Goal: Task Accomplishment & Management: Manage account settings

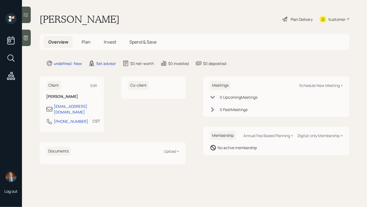
click at [25, 35] on icon at bounding box center [25, 37] width 5 height 5
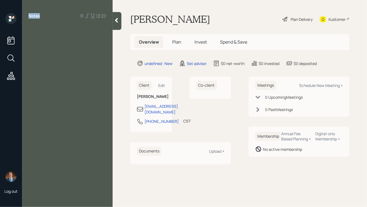
drag, startPoint x: 40, startPoint y: 15, endPoint x: 26, endPoint y: 15, distance: 14.0
click at [25, 15] on div "Notes" at bounding box center [67, 15] width 91 height 5
click at [26, 15] on div "Notes" at bounding box center [67, 15] width 91 height 5
click at [42, 16] on div "Notes" at bounding box center [67, 15] width 91 height 5
click at [39, 34] on div "Notes" at bounding box center [67, 107] width 91 height 188
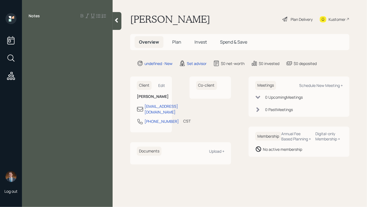
click at [33, 28] on div at bounding box center [67, 28] width 77 height 6
click at [37, 29] on div at bounding box center [67, 28] width 77 height 6
drag, startPoint x: 55, startPoint y: 39, endPoint x: 43, endPoint y: 40, distance: 12.1
click at [43, 40] on span "IRAs: , mostly in cash" at bounding box center [50, 40] width 42 height 6
click at [63, 44] on div "Notes IRAs: , all in cash" at bounding box center [67, 107] width 91 height 188
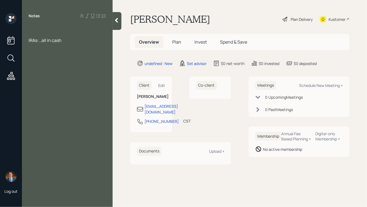
click at [66, 40] on div "IRAs: , all in cash" at bounding box center [67, 40] width 77 height 6
click at [46, 26] on div at bounding box center [67, 28] width 77 height 6
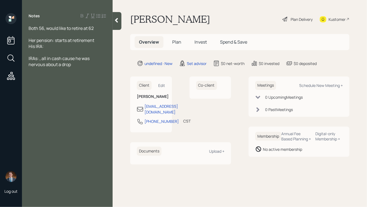
click at [40, 59] on span "IRAs: , all in cash cause he was nervous about a drop" at bounding box center [60, 61] width 62 height 12
drag, startPoint x: 42, startPoint y: 46, endPoint x: 36, endPoint y: 47, distance: 6.1
click at [36, 47] on span "His IRA:" at bounding box center [36, 46] width 15 height 6
click at [51, 47] on div "His 401k:" at bounding box center [67, 46] width 77 height 6
click at [37, 46] on span "His 401k:" at bounding box center [38, 46] width 18 height 6
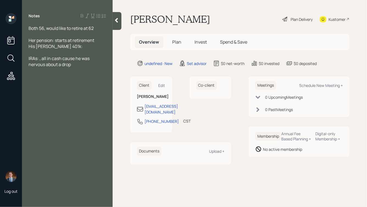
click at [63, 47] on div "His Roth 401k:" at bounding box center [67, 46] width 77 height 6
click at [84, 48] on span "His Roth 401k: contributing monthly" at bounding box center [56, 49] width 55 height 12
click at [66, 53] on div "His Roth 401k: contributing $400 monthly" at bounding box center [67, 49] width 77 height 12
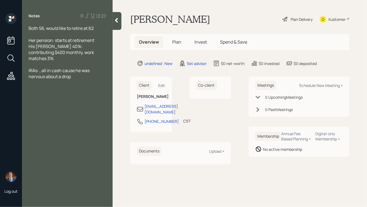
click at [99, 39] on div "Her pension: starts at retirement" at bounding box center [67, 40] width 77 height 6
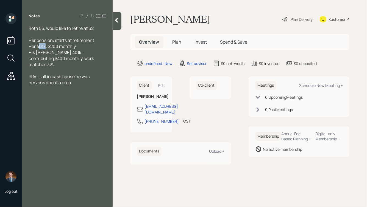
drag, startPoint x: 45, startPoint y: 45, endPoint x: 38, endPoint y: 46, distance: 6.6
click at [38, 46] on span "Her 401k: $200 monthly" at bounding box center [52, 46] width 47 height 6
click at [87, 48] on div "Her Roth IRA: $200 monthly" at bounding box center [67, 46] width 77 height 6
click at [39, 74] on span "IRAs: , all in cash cause he was nervous about a drop" at bounding box center [60, 80] width 62 height 12
click at [78, 76] on div "IRAs: ~$100k, all in cash cause he was nervous about a drop" at bounding box center [67, 80] width 77 height 12
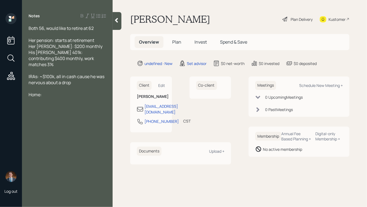
click at [51, 92] on div "Home:" at bounding box center [67, 95] width 77 height 6
click at [38, 98] on div at bounding box center [67, 101] width 77 height 6
drag, startPoint x: 66, startPoint y: 94, endPoint x: 29, endPoint y: 95, distance: 37.9
click at [29, 98] on div "High interest debt" at bounding box center [67, 101] width 77 height 6
click at [41, 74] on span "IRAs: ~$100k, all in cash cause he was nervous about a drop" at bounding box center [67, 80] width 77 height 12
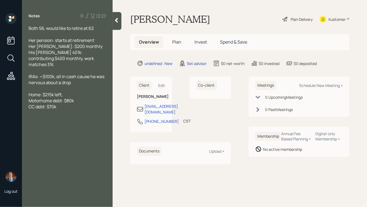
click at [34, 68] on div at bounding box center [67, 71] width 77 height 6
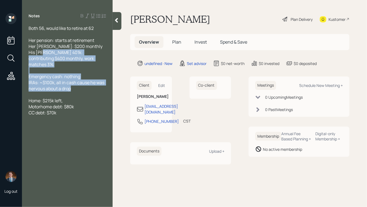
drag, startPoint x: 81, startPoint y: 83, endPoint x: 40, endPoint y: 52, distance: 51.6
click at [40, 52] on div "Both 56, would like to retire at 62 Her pension: starts at retirement Her Roth …" at bounding box center [67, 70] width 77 height 91
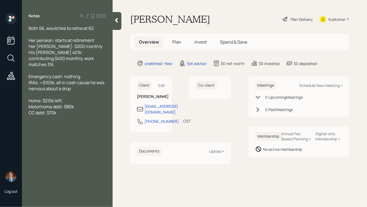
click at [40, 52] on span "His Roth 401k: contributing $400 monthly, work matches 3%" at bounding box center [62, 58] width 66 height 18
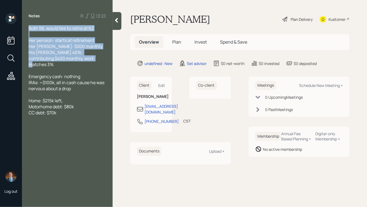
drag, startPoint x: 91, startPoint y: 60, endPoint x: 15, endPoint y: 21, distance: 85.3
click at [15, 21] on div "Log out Notes Both 56, would like to retire at 62 Her pension: starts at retire…" at bounding box center [183, 103] width 367 height 207
click at [55, 37] on span "Her pension: starts at retirement" at bounding box center [62, 40] width 66 height 6
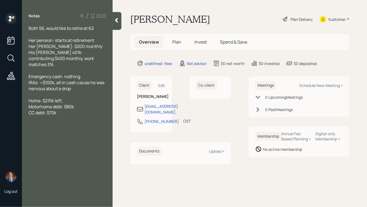
click at [84, 104] on div "Motorhome debt: $80k" at bounding box center [67, 107] width 77 height 6
click at [69, 98] on div "Home: $215k left," at bounding box center [67, 101] width 77 height 6
click at [120, 19] on div at bounding box center [117, 21] width 9 height 18
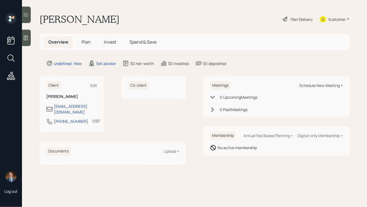
click at [318, 85] on div "Schedule New Meeting +" at bounding box center [321, 85] width 44 height 5
select select "round-robin"
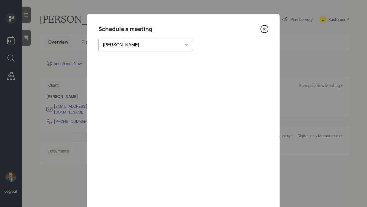
scroll to position [0, 0]
click at [265, 29] on icon at bounding box center [264, 29] width 2 height 2
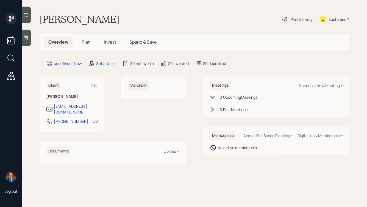
click at [26, 37] on icon at bounding box center [25, 37] width 5 height 5
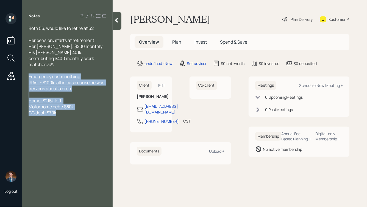
drag, startPoint x: 60, startPoint y: 109, endPoint x: 20, endPoint y: 73, distance: 53.5
click at [20, 73] on div "Log out Notes Both 56, would like to retire at 62 Her pension: starts at retire…" at bounding box center [183, 103] width 367 height 207
click at [54, 74] on span "Emergency cash: nothing IRAs: ~$100k, all in cash cause he was nervous about a …" at bounding box center [67, 83] width 77 height 18
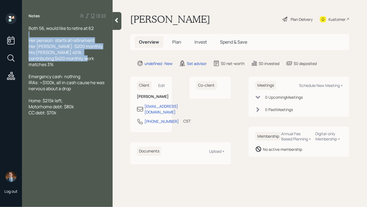
drag, startPoint x: 90, startPoint y: 58, endPoint x: 27, endPoint y: 28, distance: 69.7
click at [27, 29] on div "Both 56, would like to retire at 62 Her pension: starts at retirement Her Roth …" at bounding box center [67, 70] width 91 height 91
click at [69, 48] on span "Her pension: starts at retirement Her Roth IRA: $200 monthly His Roth 401k: con…" at bounding box center [66, 52] width 74 height 30
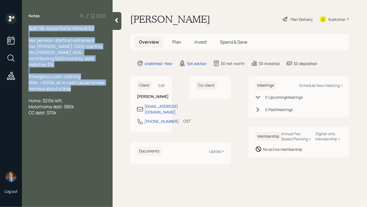
drag, startPoint x: 79, startPoint y: 84, endPoint x: 21, endPoint y: 21, distance: 85.7
click at [21, 21] on div "Log out Notes Both 56, would like to retire at 62 Her pension: starts at retire…" at bounding box center [183, 103] width 367 height 207
click at [63, 58] on span "Her pension: starts at retirement Her Roth IRA: $200 monthly His Roth 401k: con…" at bounding box center [66, 52] width 74 height 30
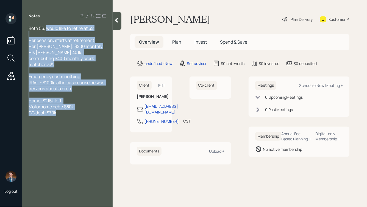
drag, startPoint x: 47, startPoint y: 28, endPoint x: 102, endPoint y: 130, distance: 116.0
click at [102, 130] on div "Notes Both 56, would like to retire at 62 Her pension: starts at retirement Her…" at bounding box center [67, 107] width 91 height 188
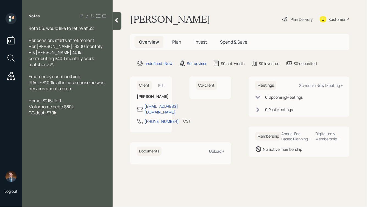
click at [102, 130] on div "Notes Both 56, would like to retire at 62 Her pension: starts at retirement Her…" at bounding box center [67, 107] width 91 height 188
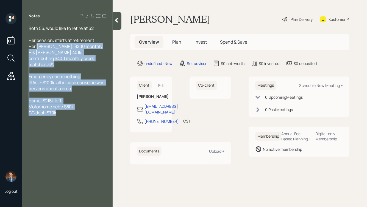
drag, startPoint x: 64, startPoint y: 107, endPoint x: 37, endPoint y: 46, distance: 67.0
click at [37, 46] on div "Both 56, would like to retire at 62 Her pension: starts at retirement Her Roth …" at bounding box center [67, 70] width 77 height 91
click at [37, 46] on span "Her pension: starts at retirement Her Roth IRA: $200 monthly His Roth 401k: con…" at bounding box center [66, 52] width 74 height 30
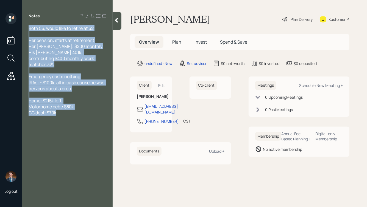
drag, startPoint x: 29, startPoint y: 29, endPoint x: 84, endPoint y: 122, distance: 108.4
click at [84, 122] on div "Notes Both 56, would like to retire at 62 Her pension: starts at retirement Her…" at bounding box center [67, 107] width 91 height 188
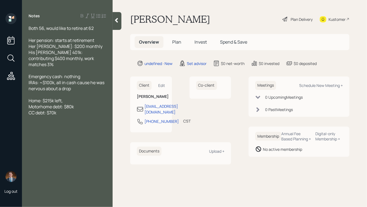
click at [84, 122] on div "Notes Both 56, would like to retire at 62 Her pension: starts at retirement Her…" at bounding box center [67, 107] width 91 height 188
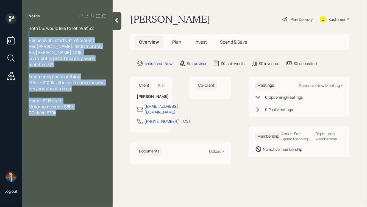
drag, startPoint x: 75, startPoint y: 109, endPoint x: 17, endPoint y: 35, distance: 94.0
click at [17, 35] on div "Log out Notes Both 56, would like to retire at 62 Her pension: starts at retire…" at bounding box center [183, 103] width 367 height 207
click at [60, 60] on span "Her pension: starts at retirement Her Roth IRA: $200 monthly His Roth 401k: con…" at bounding box center [66, 52] width 74 height 30
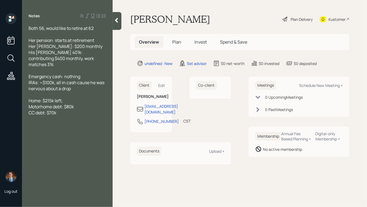
click at [68, 108] on div "Home: $215k left, Motorhome debt: $80k CC debt: $70k" at bounding box center [67, 107] width 77 height 18
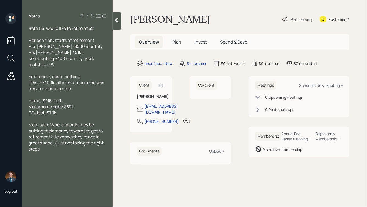
click at [115, 23] on div at bounding box center [117, 21] width 9 height 18
